Goal: Task Accomplishment & Management: Use online tool/utility

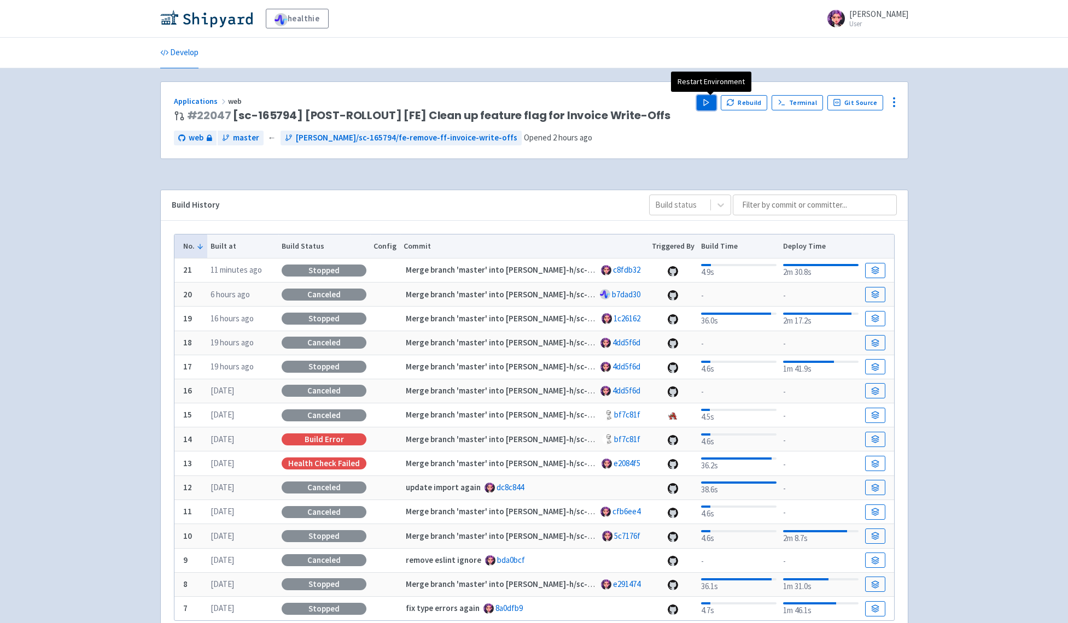
click at [716, 107] on button "Play" at bounding box center [707, 102] width 20 height 15
click at [709, 104] on polygon "button" at bounding box center [706, 103] width 5 height 6
click at [748, 105] on button "Rebuild" at bounding box center [744, 102] width 47 height 15
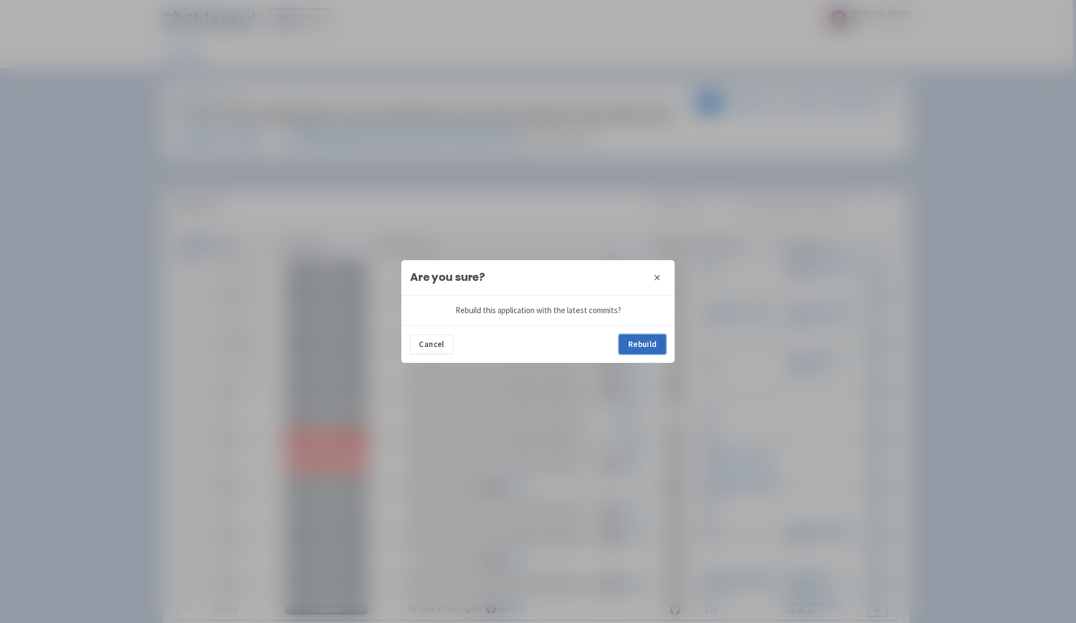
click at [632, 340] on button "Rebuild" at bounding box center [642, 345] width 47 height 20
